Goal: Use online tool/utility: Utilize a website feature to perform a specific function

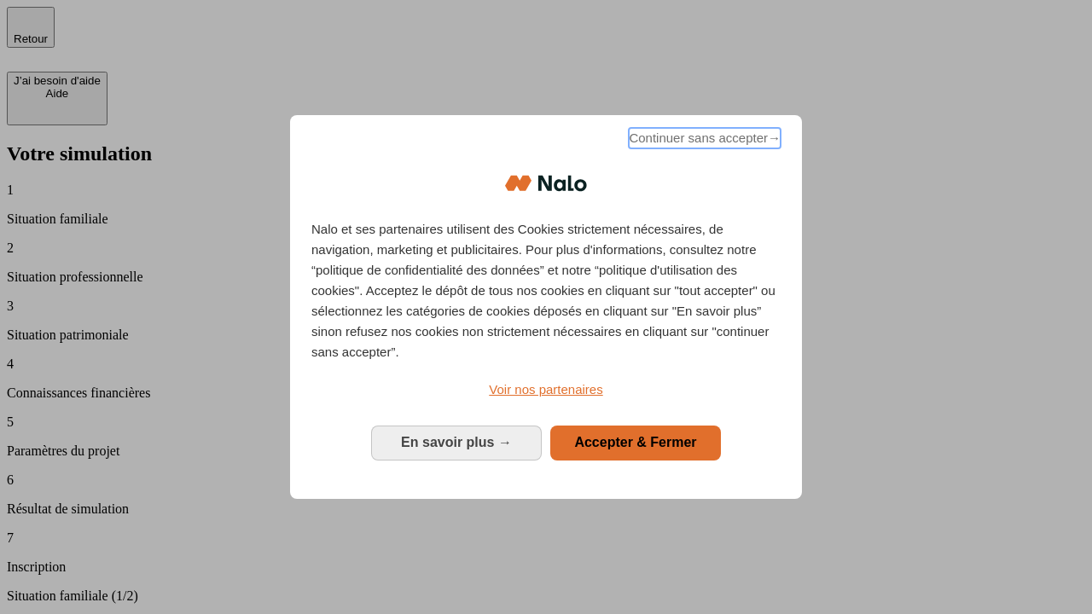
click at [703, 141] on span "Continuer sans accepter →" at bounding box center [705, 138] width 152 height 20
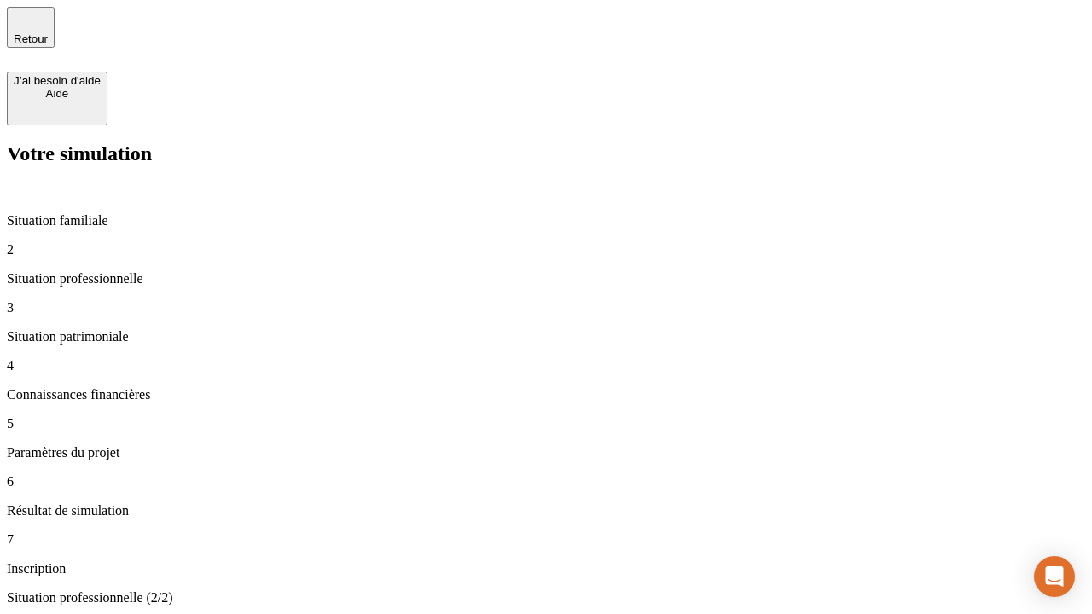
type input "30 000"
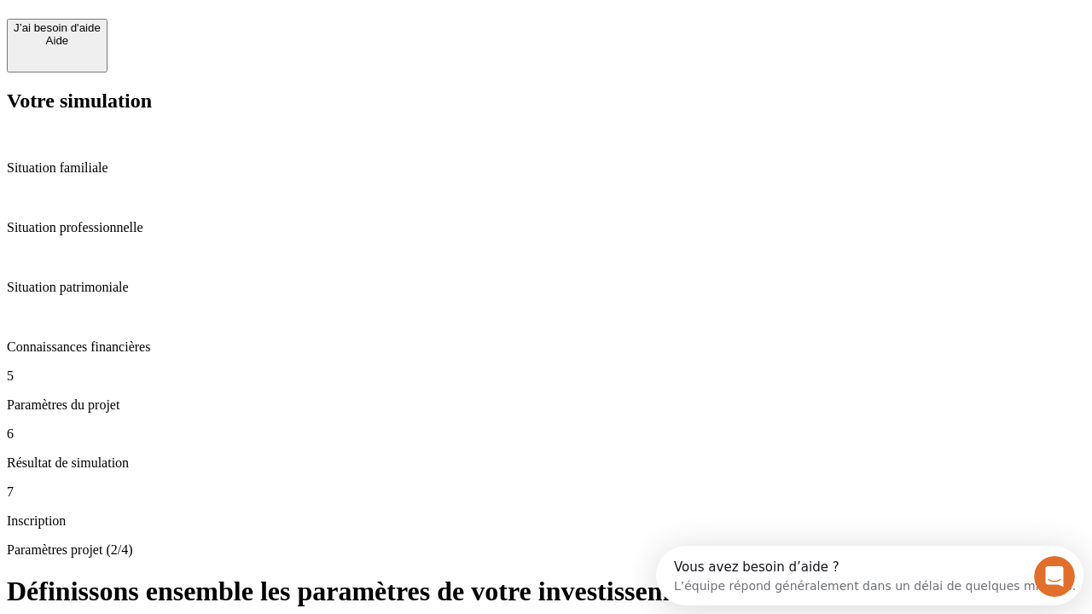
scroll to position [32, 0]
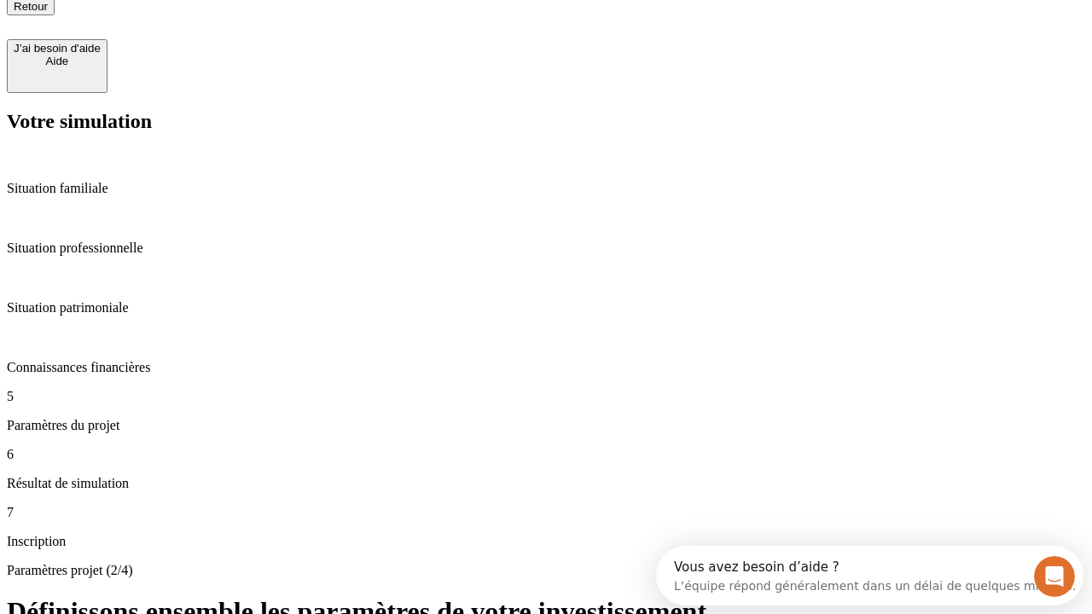
type input "25"
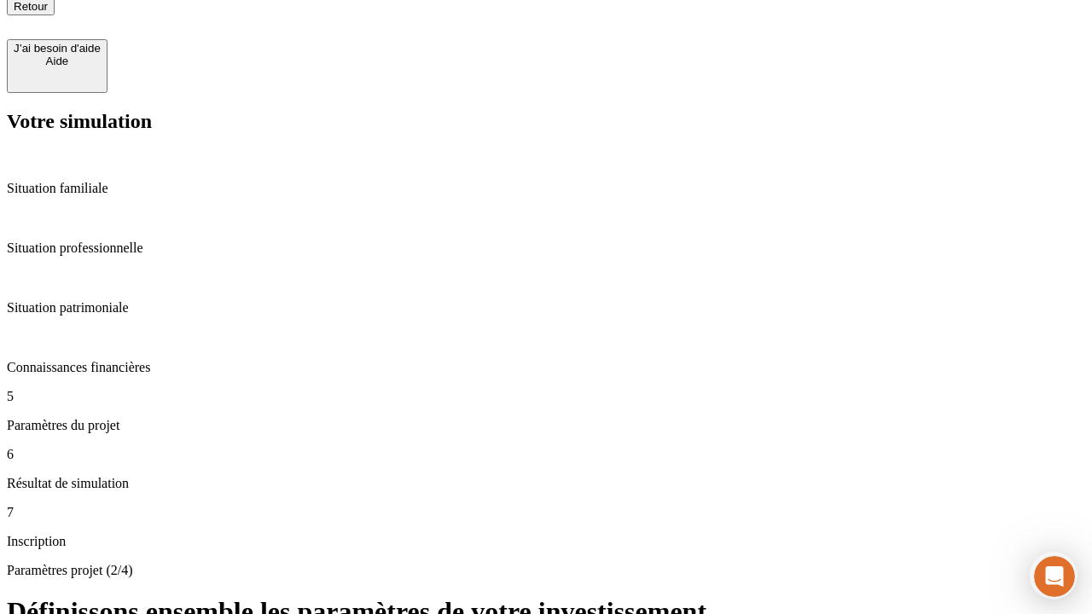
type input "5"
type input "1 000"
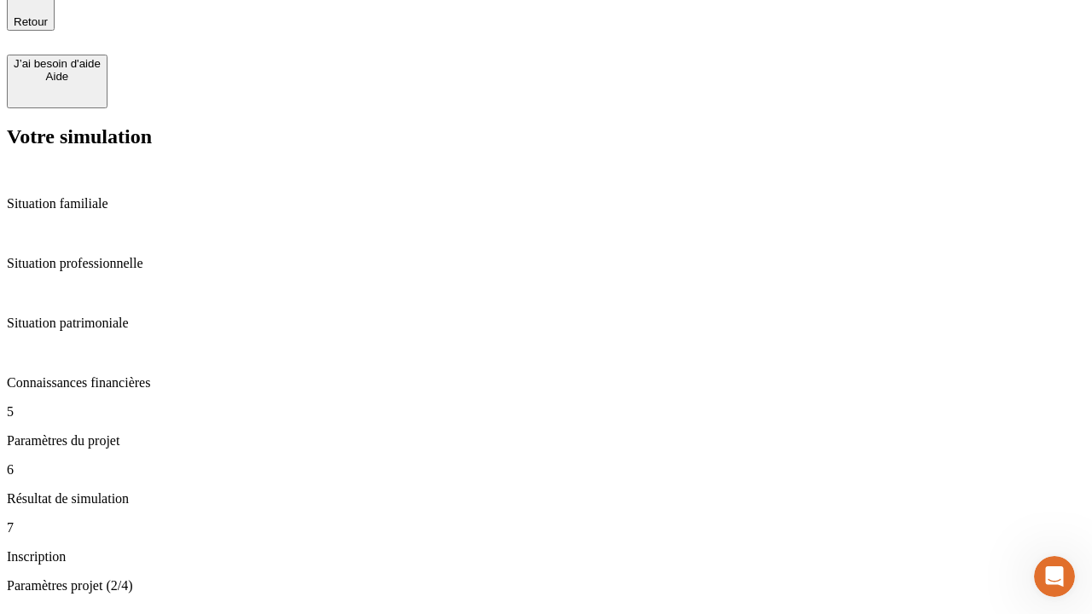
type input "640"
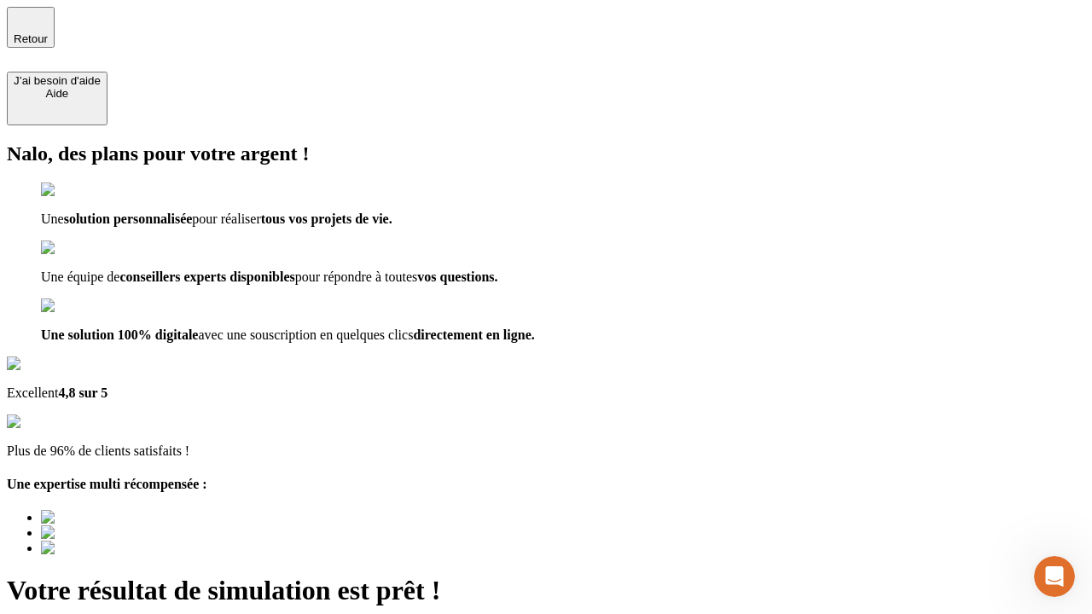
type input "[EMAIL_ADDRESS][PERSON_NAME][DOMAIN_NAME]"
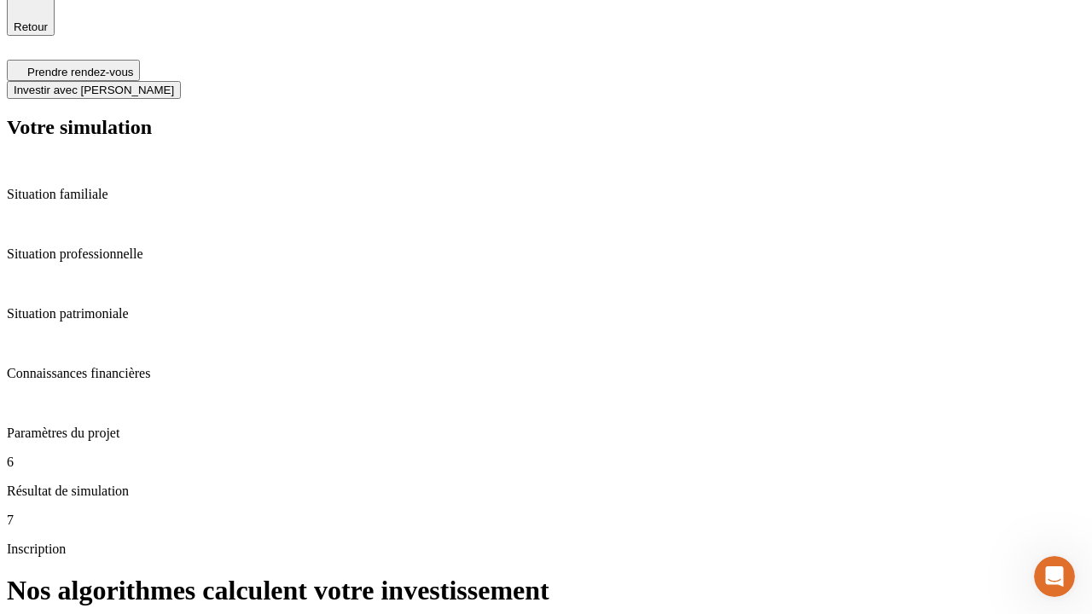
click at [174, 84] on span "Investir avec [PERSON_NAME]" at bounding box center [94, 90] width 160 height 13
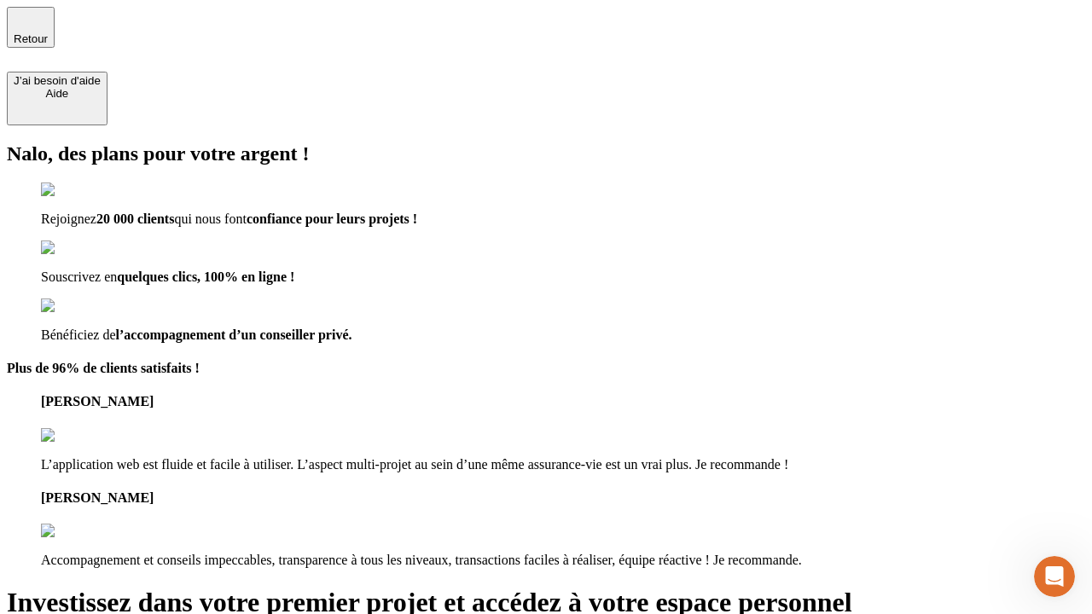
type input "[PERSON_NAME][EMAIL_ADDRESS][DOMAIN_NAME]"
